Goal: Task Accomplishment & Management: Manage account settings

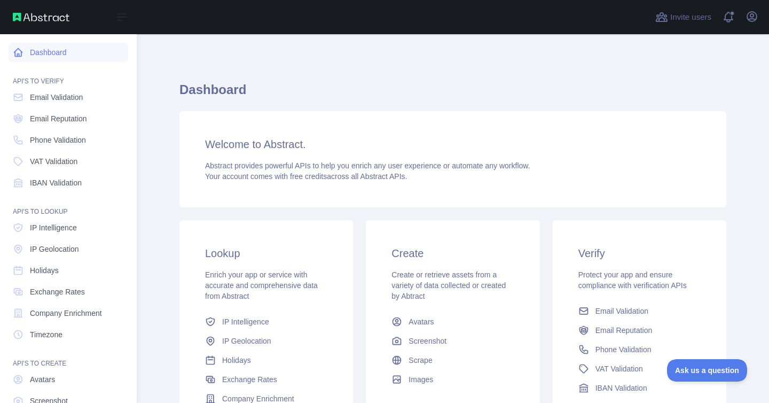
click at [43, 52] on link "Dashboard" at bounding box center [69, 52] width 120 height 19
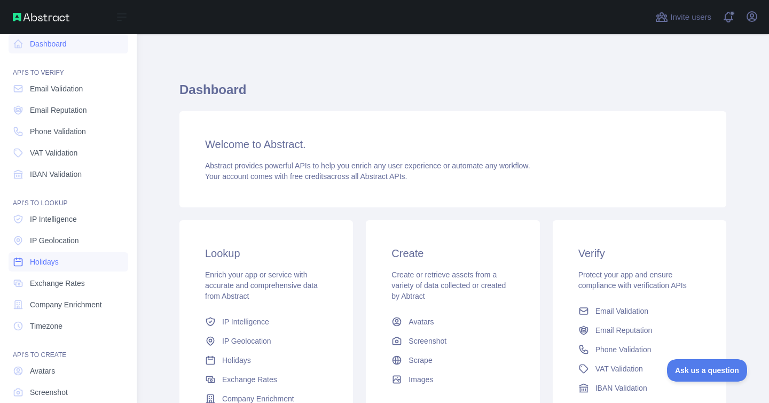
scroll to position [67, 0]
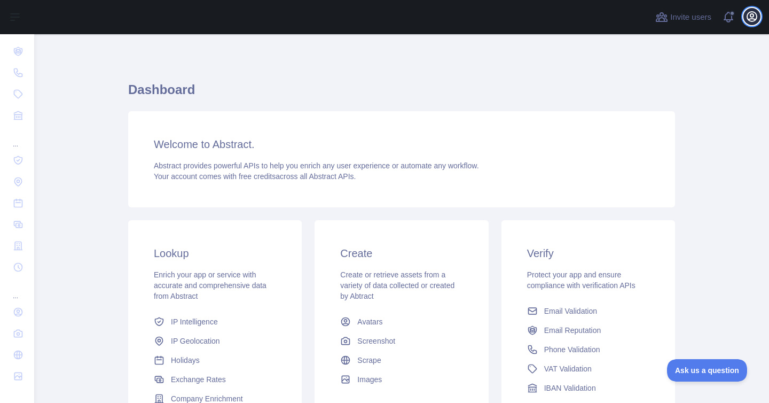
click at [753, 19] on icon "button" at bounding box center [752, 17] width 10 height 10
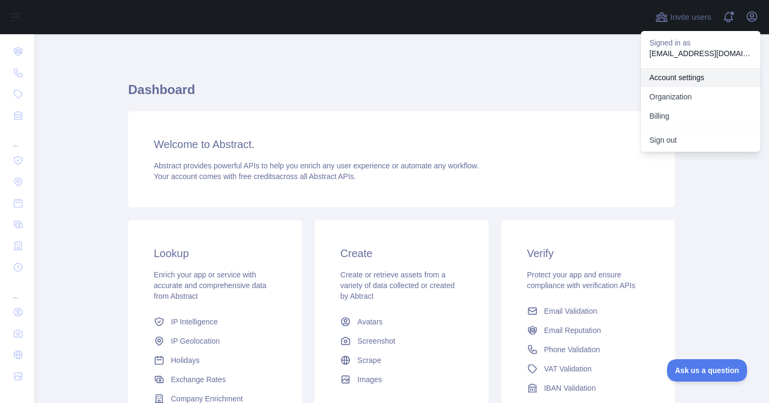
click at [683, 81] on link "Account settings" at bounding box center [701, 77] width 120 height 19
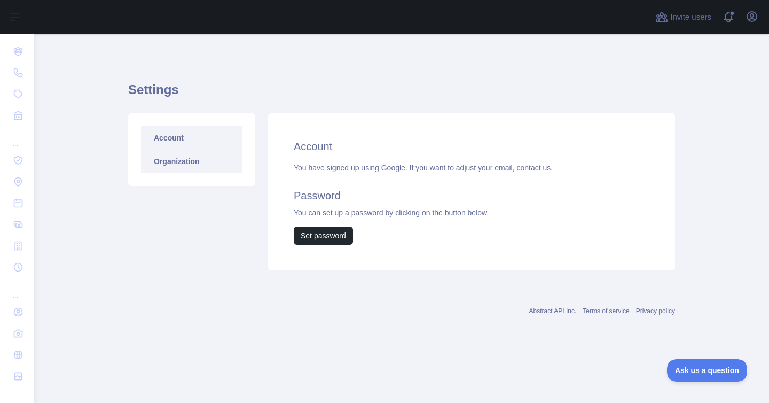
click at [186, 161] on link "Organization" at bounding box center [191, 160] width 101 height 23
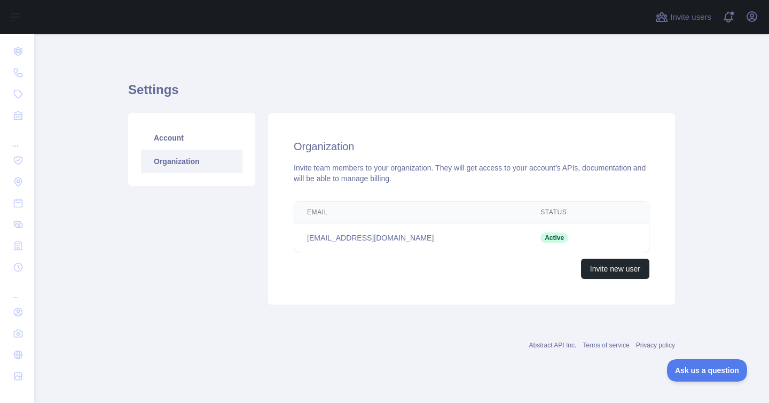
click at [195, 159] on link "Organization" at bounding box center [191, 160] width 101 height 23
click at [195, 137] on link "Account" at bounding box center [191, 137] width 101 height 23
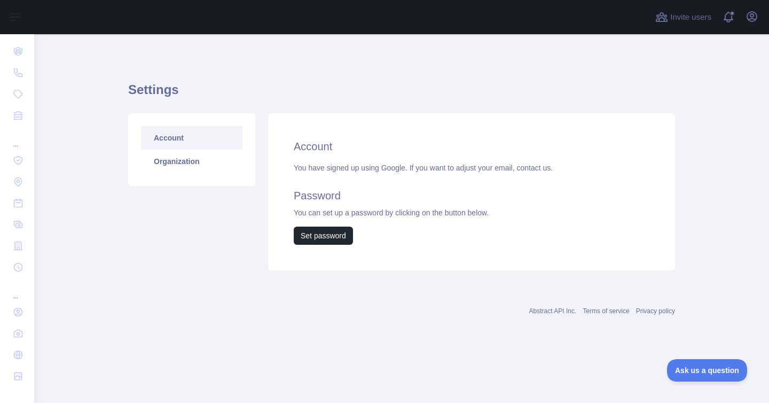
click at [349, 168] on div "You have signed up using Google. If you want to adjust your email, contact us. …" at bounding box center [472, 203] width 356 height 82
click at [728, 18] on span at bounding box center [732, 17] width 21 height 34
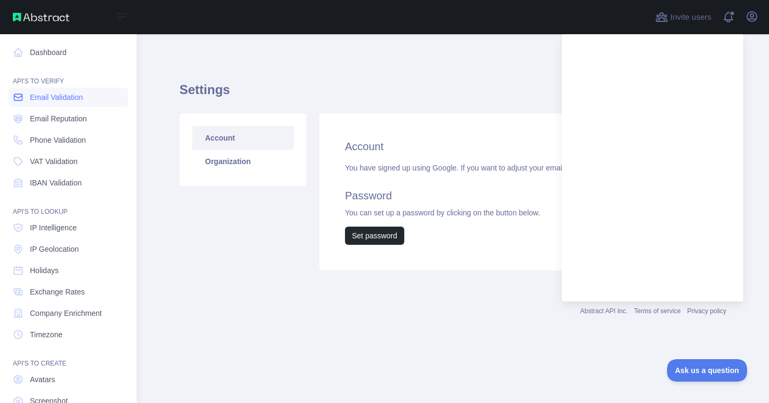
click at [75, 94] on span "Email Validation" at bounding box center [56, 97] width 53 height 11
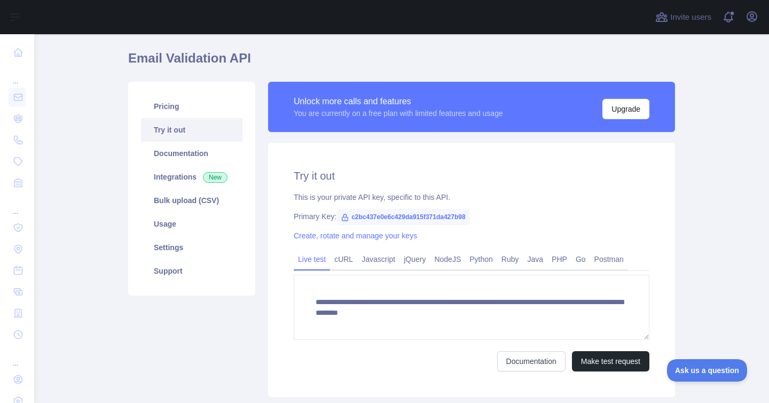
scroll to position [51, 0]
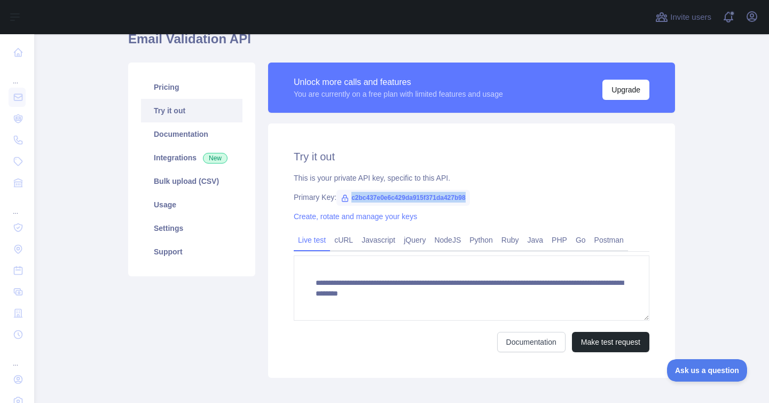
drag, startPoint x: 351, startPoint y: 196, endPoint x: 498, endPoint y: 196, distance: 146.8
click at [498, 196] on div "Primary Key: c2bc437e0e6c429da915f371da427b98" at bounding box center [472, 197] width 356 height 11
copy span "c2bc437e0e6c429da915f371da427b98"
click at [292, 159] on div "**********" at bounding box center [471, 250] width 407 height 254
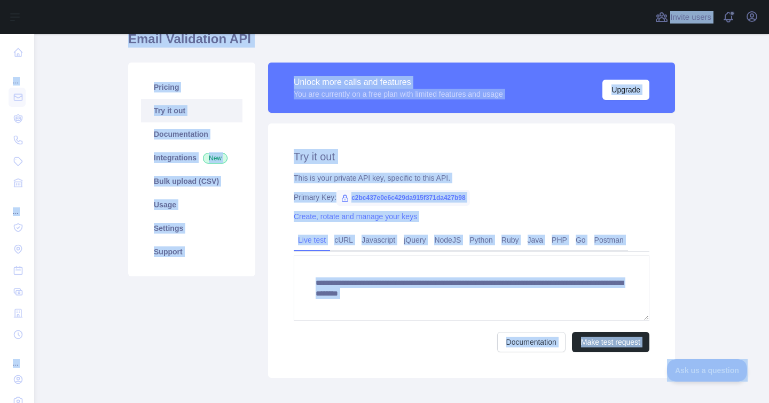
copy body "**********"
click at [104, 161] on main "**********" at bounding box center [401, 218] width 735 height 368
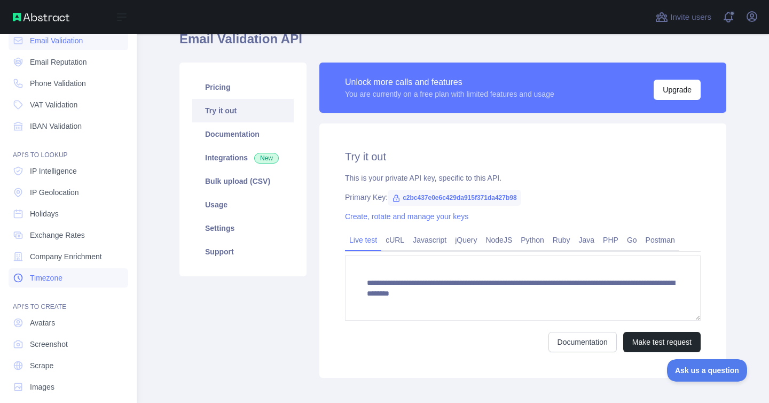
scroll to position [67, 0]
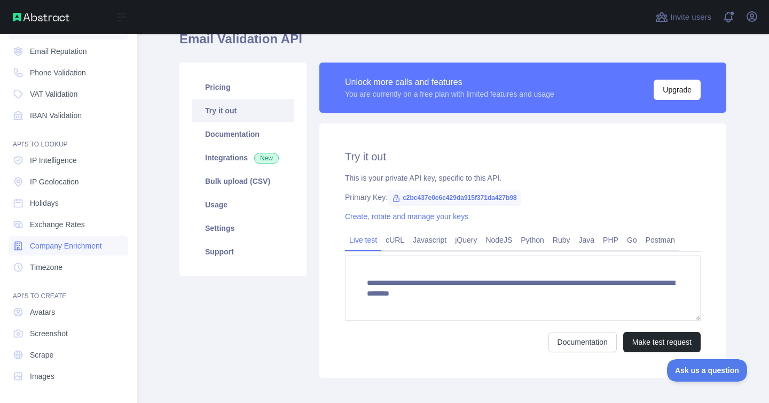
click at [83, 243] on span "Company Enrichment" at bounding box center [66, 245] width 72 height 11
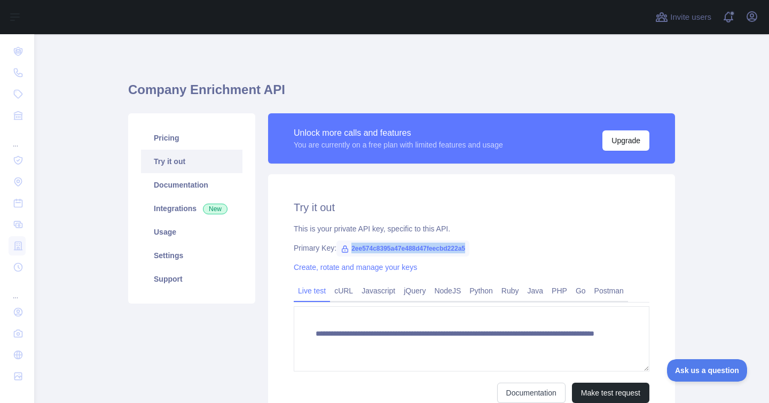
copy span "2ee574c8395a47e488d47feecbd222a5"
drag, startPoint x: 352, startPoint y: 247, endPoint x: 490, endPoint y: 247, distance: 137.7
click at [490, 247] on div "Primary Key: 2ee574c8395a47e488d47feecbd222a5" at bounding box center [472, 247] width 356 height 11
copy span "2ee574c8395a47e488d47feecbd222a5"
click at [375, 246] on span "2ee574c8395a47e488d47feecbd222a5" at bounding box center [402, 248] width 133 height 16
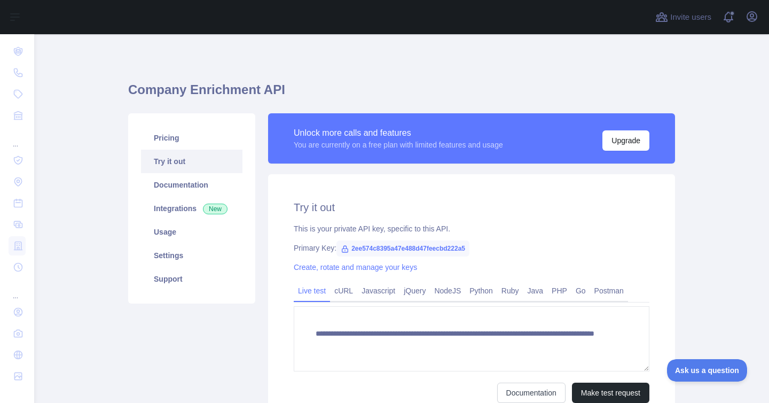
click at [355, 247] on span "2ee574c8395a47e488d47feecbd222a5" at bounding box center [402, 248] width 133 height 16
copy span "2ee574c8395a47e488d47feecbd222a5"
click at [420, 206] on h2 "Try it out" at bounding box center [472, 207] width 356 height 15
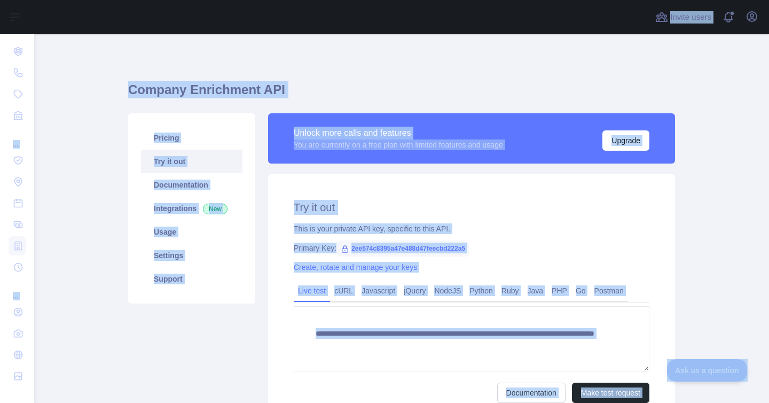
copy body "**********"
click at [180, 314] on div "Pricing Try it out Documentation Integrations New Usage Settings Support" at bounding box center [192, 270] width 140 height 315
